Goal: Task Accomplishment & Management: Complete application form

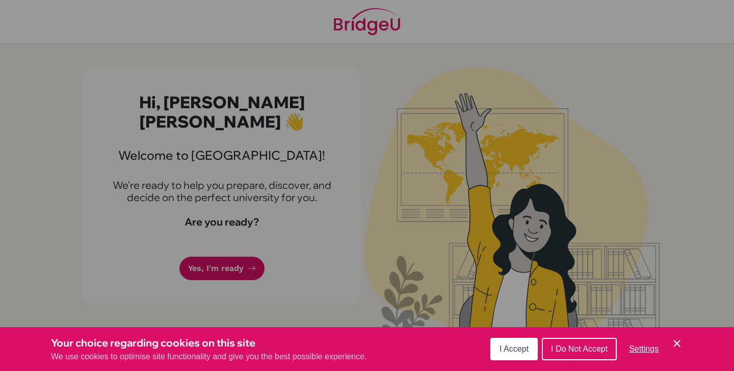
scroll to position [731, 0]
click at [507, 344] on button "I Accept" at bounding box center [513, 348] width 47 height 22
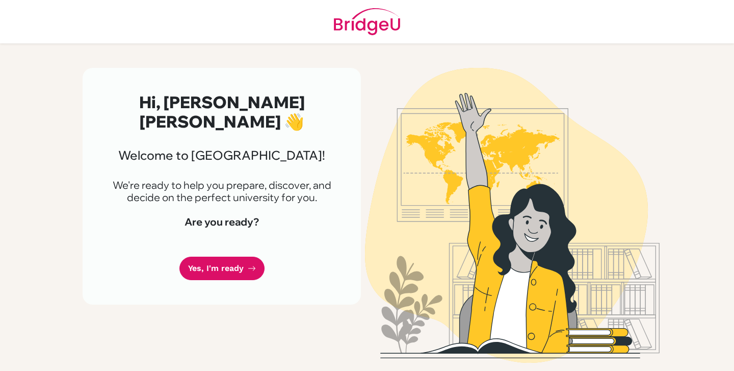
scroll to position [178, 0]
drag, startPoint x: 287, startPoint y: 224, endPoint x: 265, endPoint y: 224, distance: 22.4
click at [265, 224] on h4 "Are you ready?" at bounding box center [221, 222] width 229 height 12
click at [234, 224] on h4 "Are you ready?" at bounding box center [221, 222] width 229 height 12
click at [229, 281] on div "Hi, Renzo Valentino Arturo 👋 Welcome to BridgeU! We're ready to help you prepar…" at bounding box center [222, 186] width 278 height 237
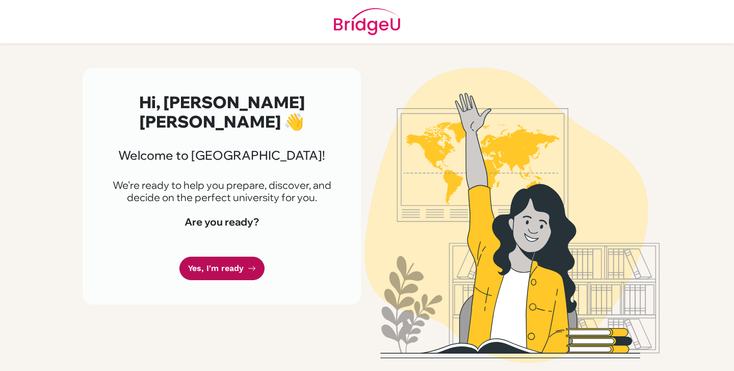
click at [237, 270] on link "Yes, I'm ready" at bounding box center [221, 268] width 85 height 24
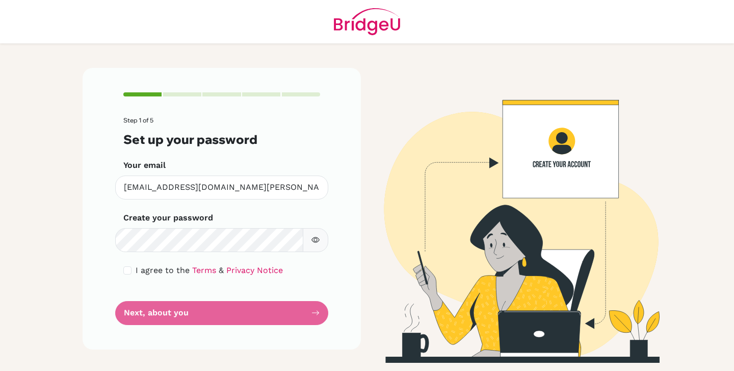
click at [126, 269] on input "checkbox" at bounding box center [127, 270] width 8 height 8
checkbox input "true"
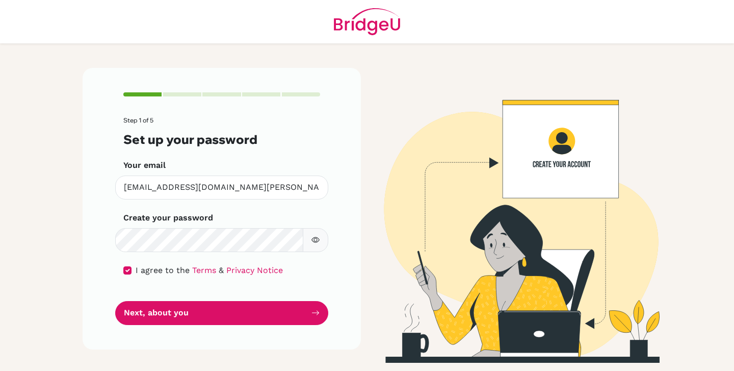
click at [306, 235] on button "button" at bounding box center [315, 240] width 25 height 24
click at [309, 235] on button "button" at bounding box center [315, 240] width 25 height 24
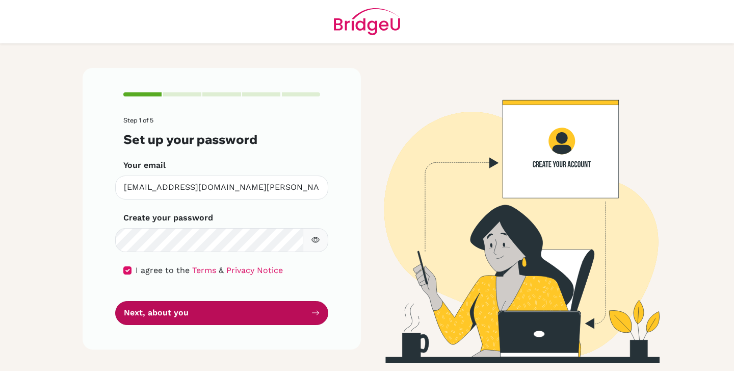
click at [240, 319] on button "Next, about you" at bounding box center [221, 313] width 213 height 24
